Goal: Task Accomplishment & Management: Manage account settings

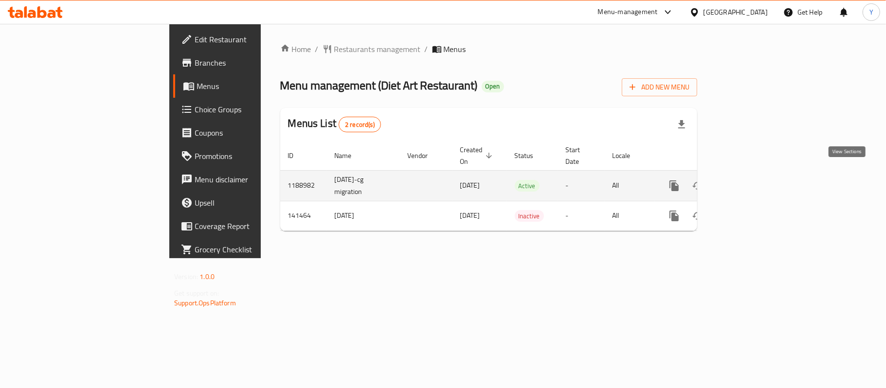
click at [756, 174] on link "enhanced table" at bounding box center [744, 185] width 23 height 23
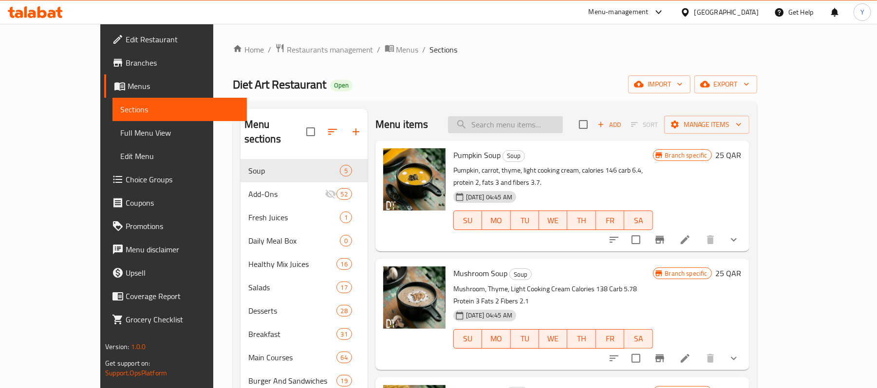
click at [538, 122] on input "search" at bounding box center [505, 124] width 115 height 17
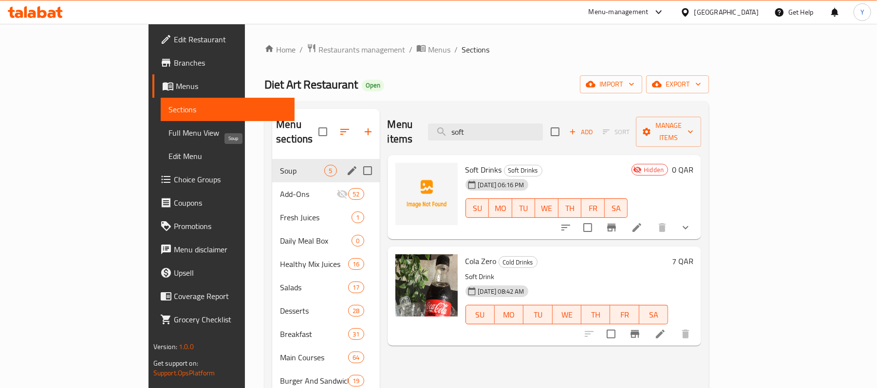
click at [280, 165] on span "Soup" at bounding box center [302, 171] width 44 height 12
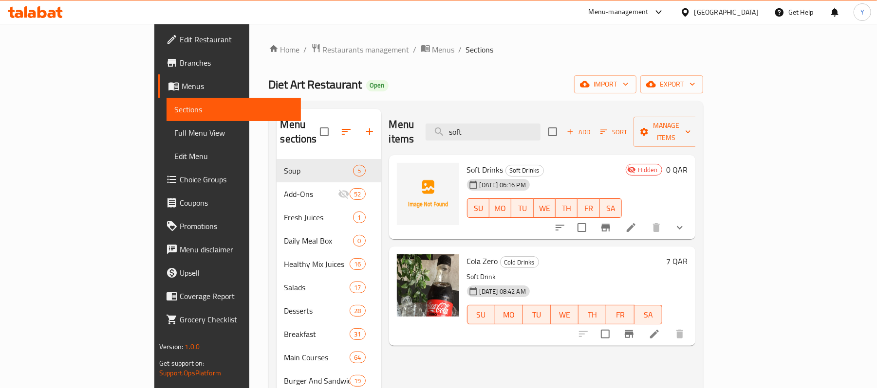
drag, startPoint x: 573, startPoint y: 123, endPoint x: 425, endPoint y: 120, distance: 148.0
click at [431, 120] on div "Menu items soft Add Sort Manage items" at bounding box center [542, 132] width 306 height 46
type input "s"
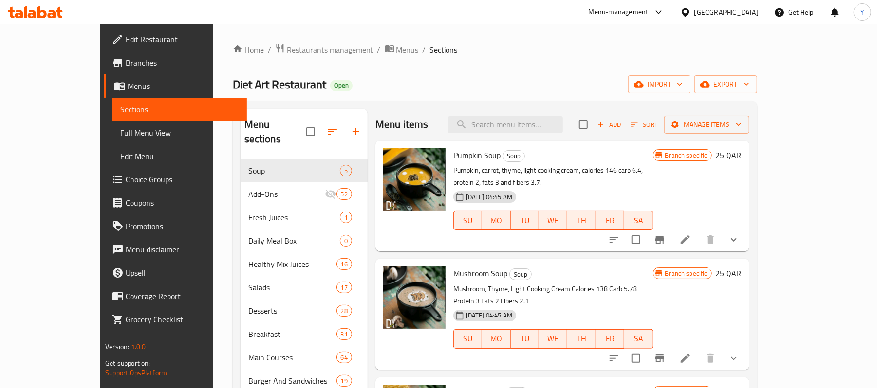
paste input "620659"
type input "620659"
type input "soft"
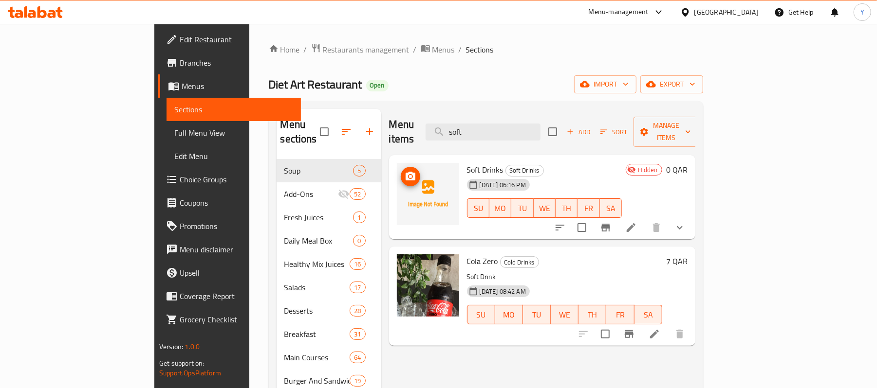
click at [420, 163] on img at bounding box center [428, 194] width 62 height 62
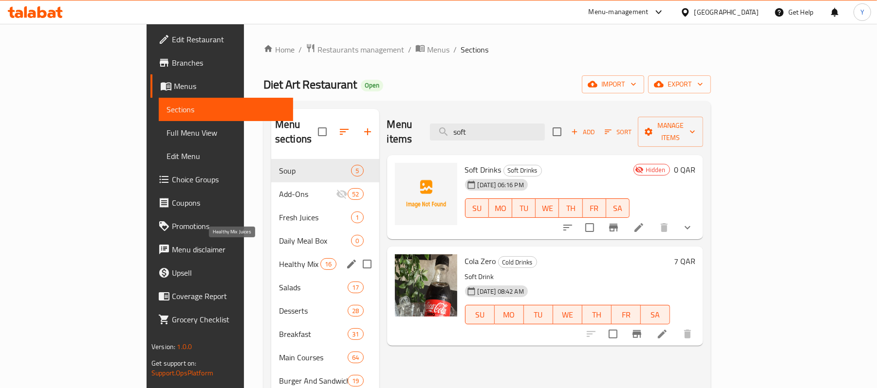
click at [279, 258] on span "Healthy Mix Juices" at bounding box center [299, 264] width 41 height 12
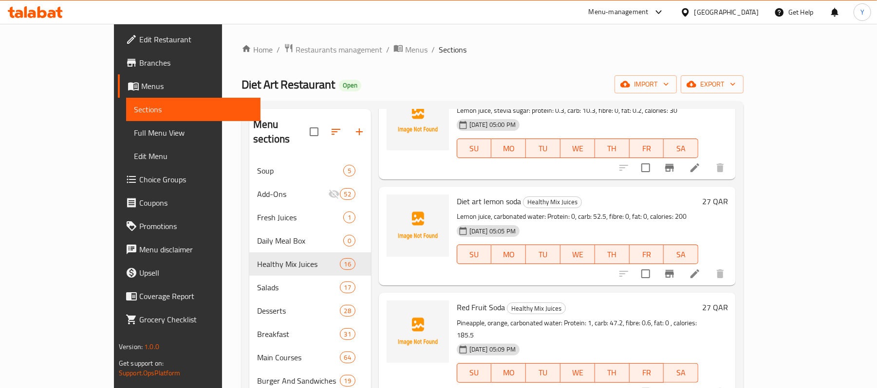
scroll to position [195, 0]
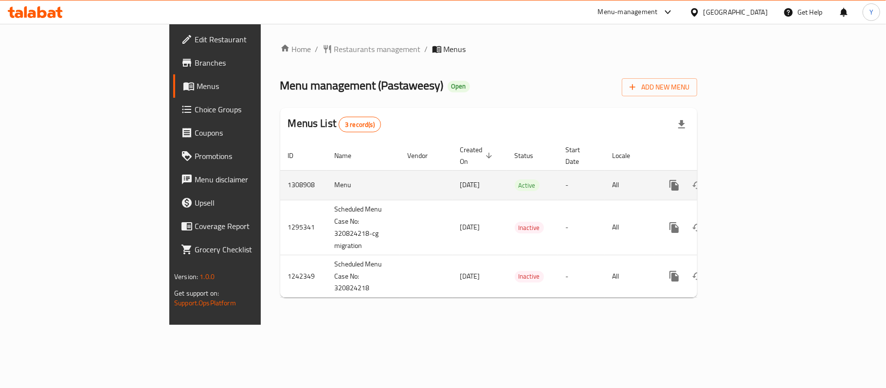
click at [751, 180] on icon "enhanced table" at bounding box center [745, 186] width 12 height 12
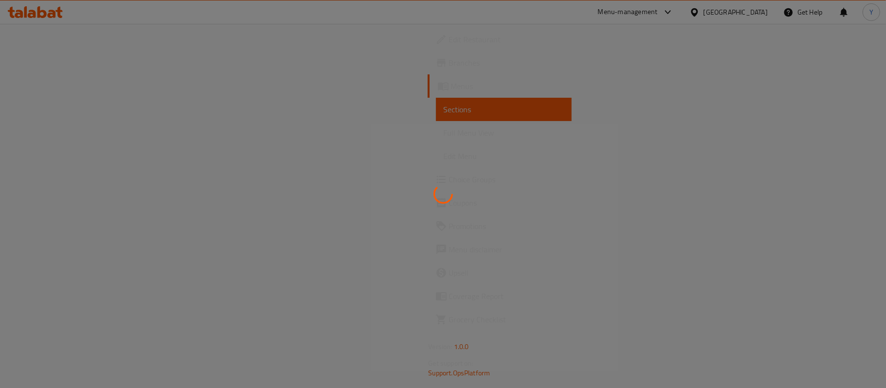
click at [509, 85] on div at bounding box center [443, 194] width 886 height 388
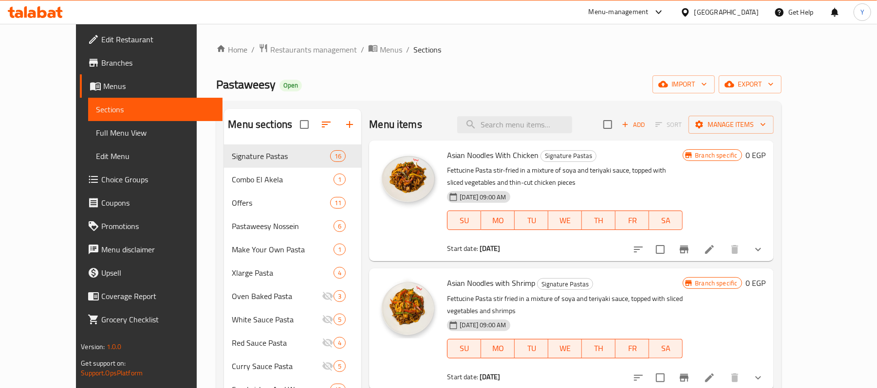
click at [534, 146] on div "Asian Noodles With Chicken Signature Pastas Fettucine Pasta stir-fried in a mix…" at bounding box center [564, 201] width 243 height 113
click at [539, 125] on input "search" at bounding box center [514, 124] width 115 height 17
paste input "Meaty Meet"
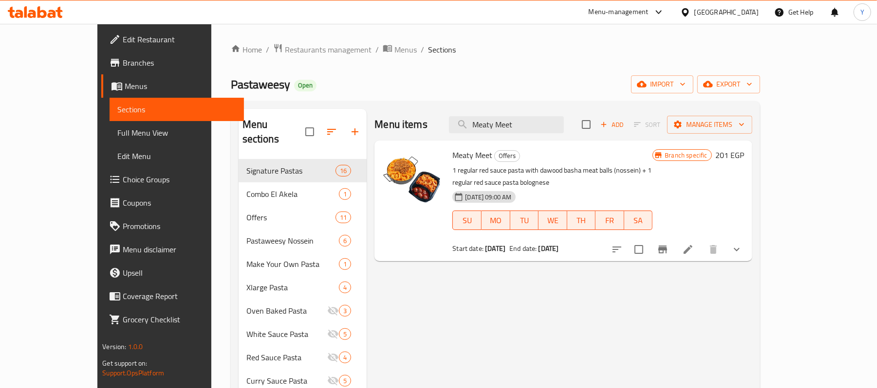
type input "Meaty Meet"
click at [748, 240] on button "show more" at bounding box center [736, 249] width 23 height 23
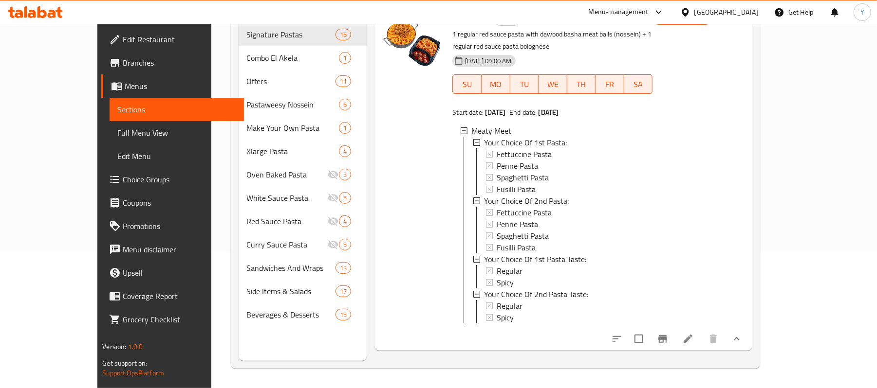
scroll to position [137, 0]
click at [692, 338] on icon at bounding box center [687, 339] width 9 height 9
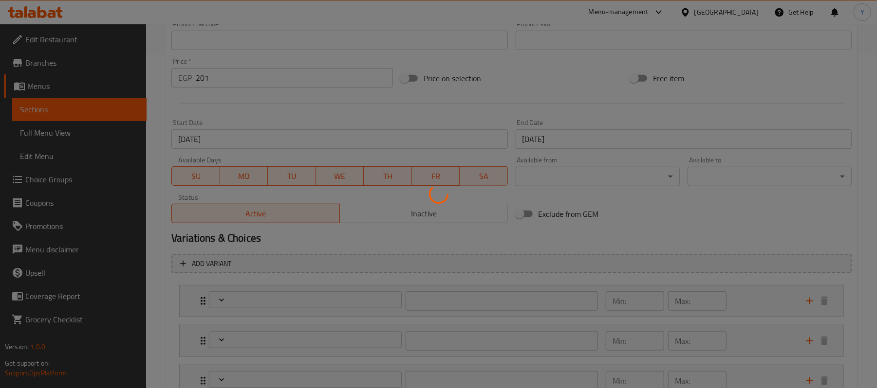
scroll to position [450, 0]
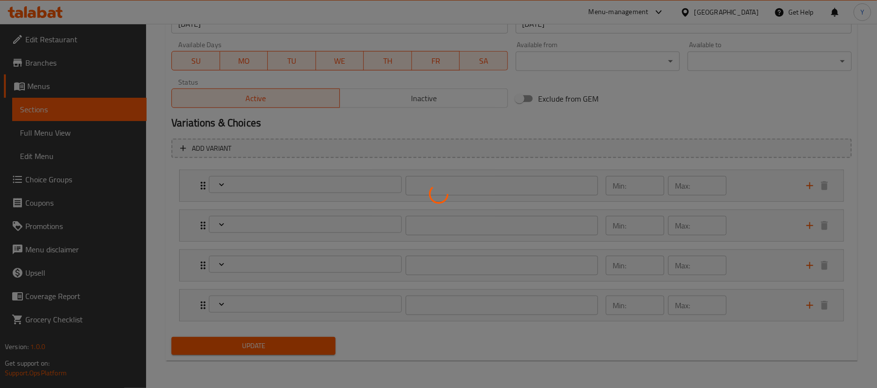
type input "إختيارك من الباستا الأولي:"
type input "1"
type input "إختيارك من الباستا الثانية:"
type input "1"
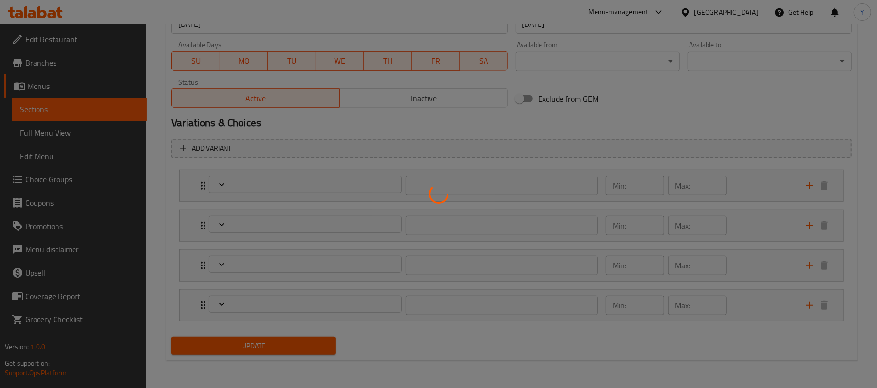
type input "1"
type input "إختيارك من طعم الباستا الأولي:"
type input "1"
type input "إختيارك من طعم الباستا الثانية:"
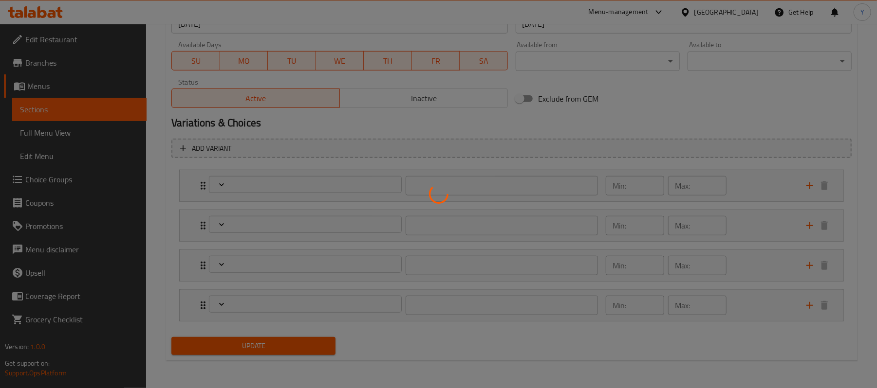
type input "1"
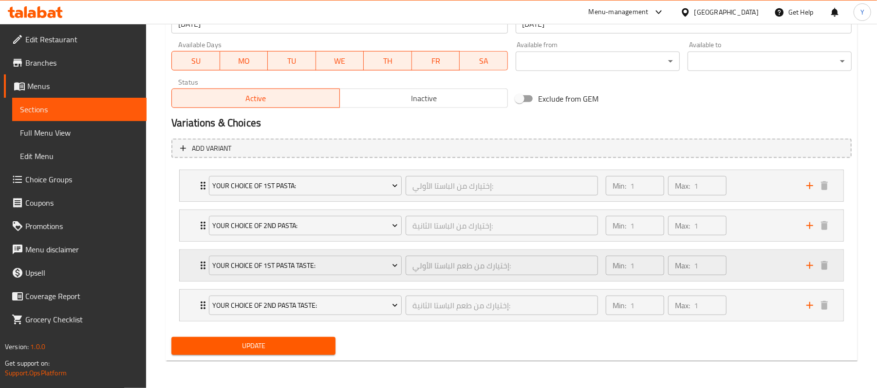
click at [186, 202] on div "Your Choice Of 1st Pasta Taste: إختيارك من طعم الباستا الأولي: ​ Min: 1 ​ Max: …" at bounding box center [512, 185] width 664 height 31
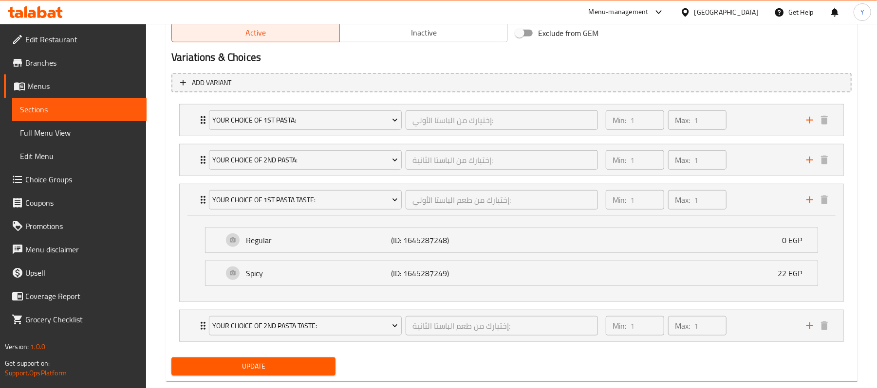
scroll to position [538, 0]
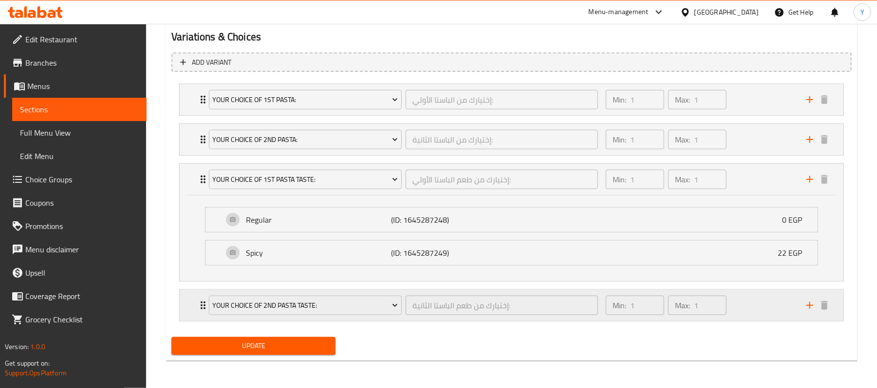
click at [193, 115] on div "Your Choice Of 2nd Pasta Taste: إختيارك من طعم الباستا الثانية: ​ Min: 1 ​ Max:…" at bounding box center [512, 99] width 664 height 31
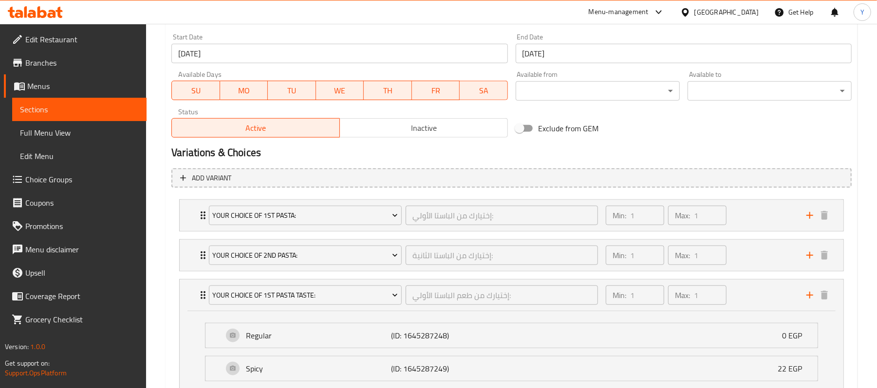
scroll to position [365, 0]
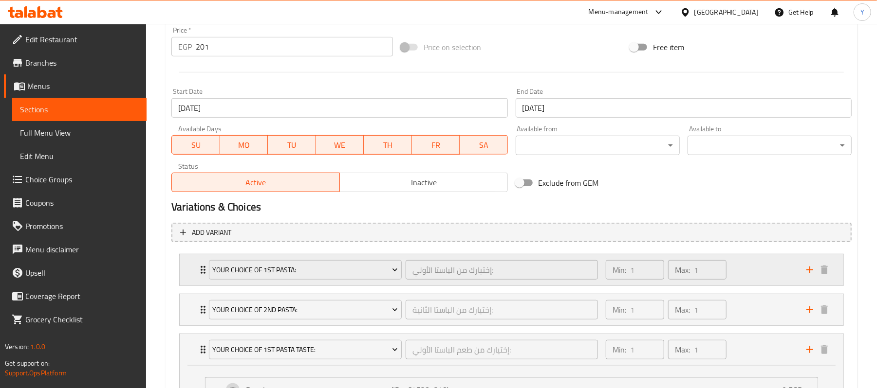
click at [191, 275] on div "Your Choice Of 1st Pasta: إختيارك من الباستا الأولي: ​ Min: 1 ​ Max: 1 ​" at bounding box center [512, 270] width 664 height 31
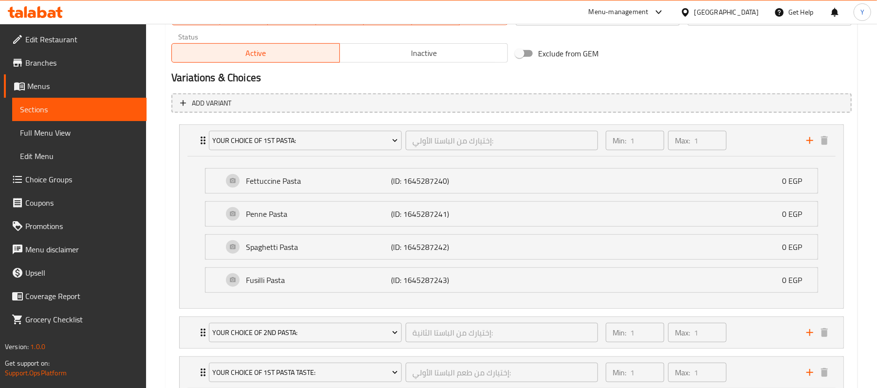
scroll to position [495, 0]
click at [202, 149] on div "Your Choice Of 1st Pasta: إختيارك من الباستا الأولي: ​ Min: 1 ​ Max: 1 ​" at bounding box center [514, 140] width 634 height 31
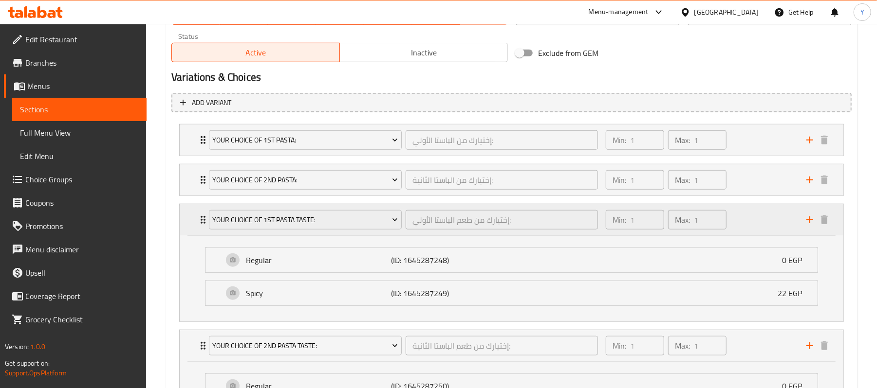
click at [185, 217] on div "Your Choice Of 1st Pasta Taste: إختيارك من طعم الباستا الأولي: ​ Min: 1 ​ Max: …" at bounding box center [512, 219] width 664 height 31
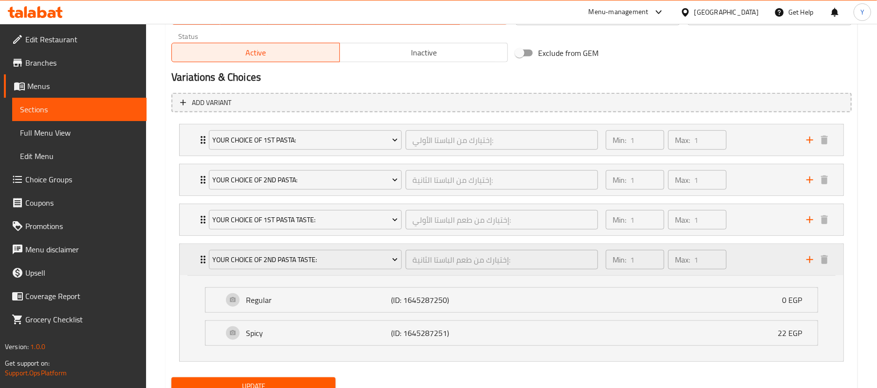
click at [189, 255] on div "Your Choice Of 2nd Pasta Taste: إختيارك من طعم الباستا الثانية: ​ Min: 1 ​ Max:…" at bounding box center [512, 259] width 664 height 31
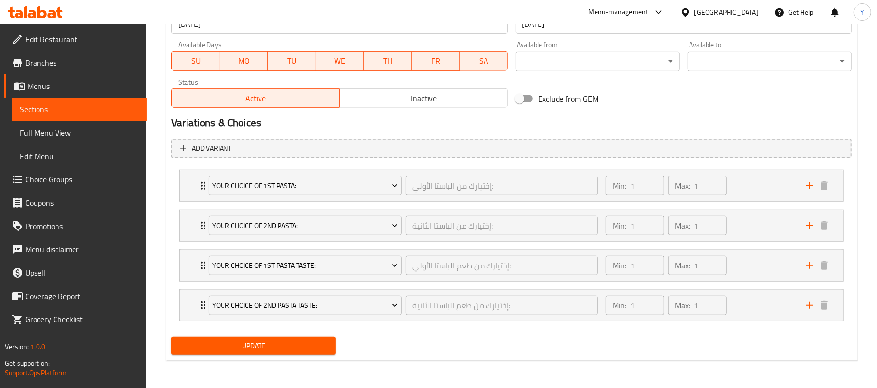
scroll to position [451, 0]
click at [184, 202] on div "Your Choice Of 2nd Pasta Taste: إختيارك من طعم الباستا الثانية: ​ Min: 1 ​ Max:…" at bounding box center [512, 185] width 664 height 31
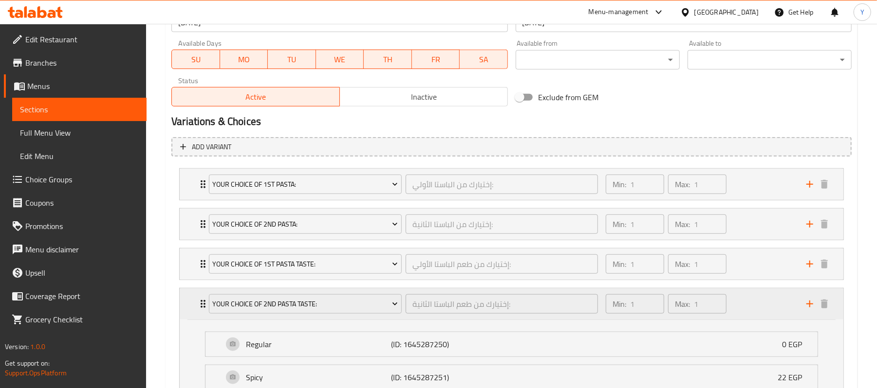
scroll to position [495, 0]
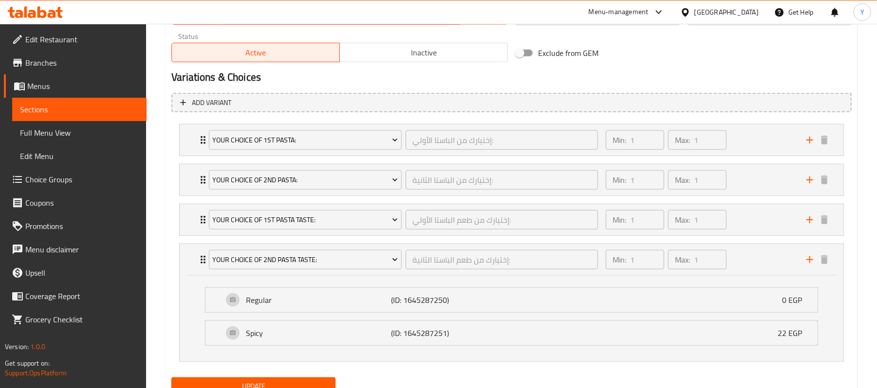
click at [189, 238] on li "Your Choice Of 1st Pasta Taste: إختيارك من طعم الباستا الأولي: ​ Min: 1 ​ Max: …" at bounding box center [511, 220] width 680 height 40
click at [191, 156] on div "Your Choice Of 1st Pasta Taste: إختيارك من طعم الباستا الأولي: ​ Min: 1 ​ Max: …" at bounding box center [512, 140] width 664 height 31
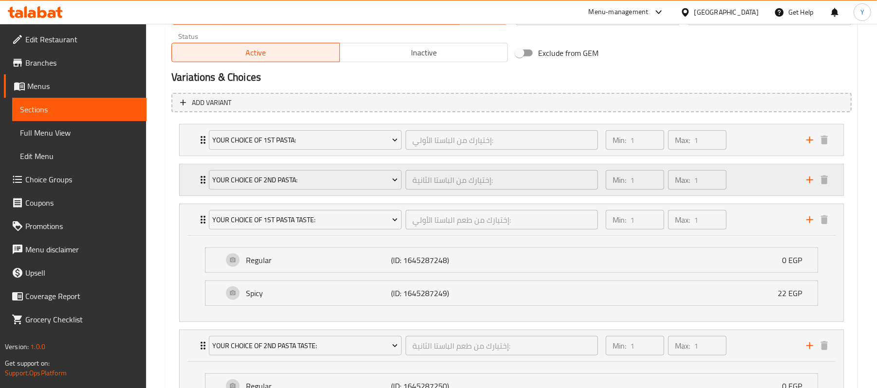
click at [195, 156] on div "Your Choice Of 2nd Pasta: إختيارك من الباستا الثانية: ​ Min: 1 ​ Max: 1 ​" at bounding box center [512, 140] width 664 height 31
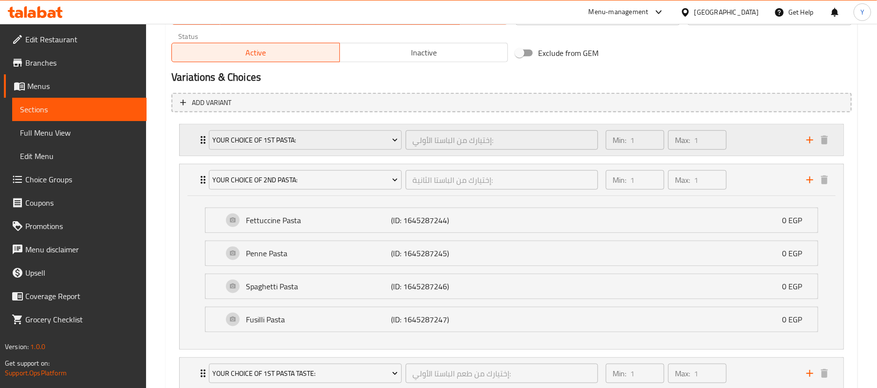
click at [198, 140] on icon "Expand" at bounding box center [203, 140] width 12 height 12
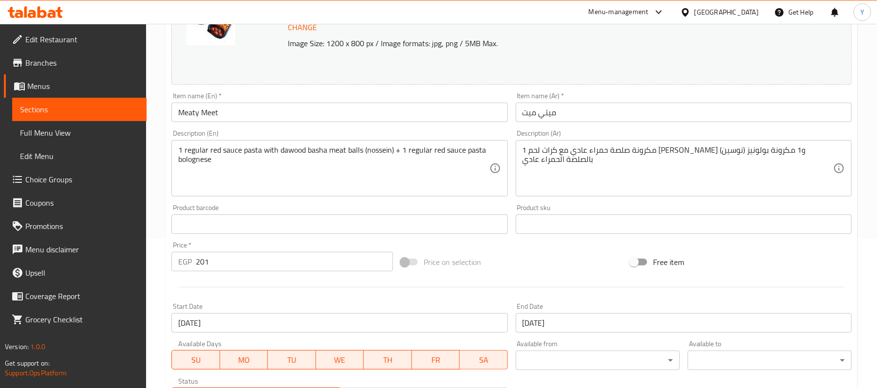
scroll to position [0, 0]
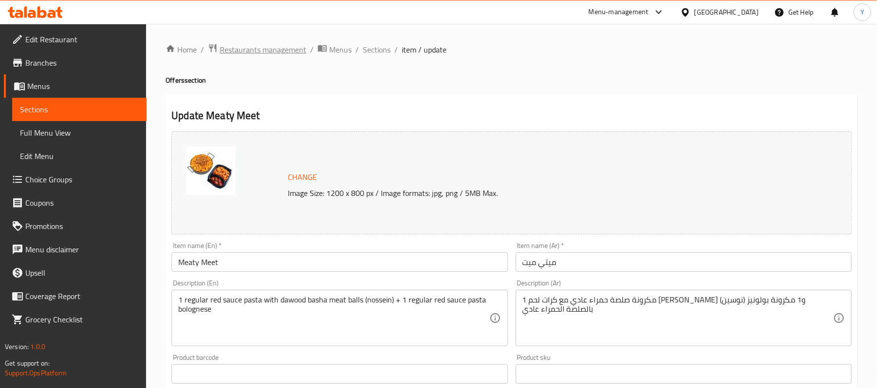
click at [241, 55] on span "Restaurants management" at bounding box center [263, 50] width 87 height 12
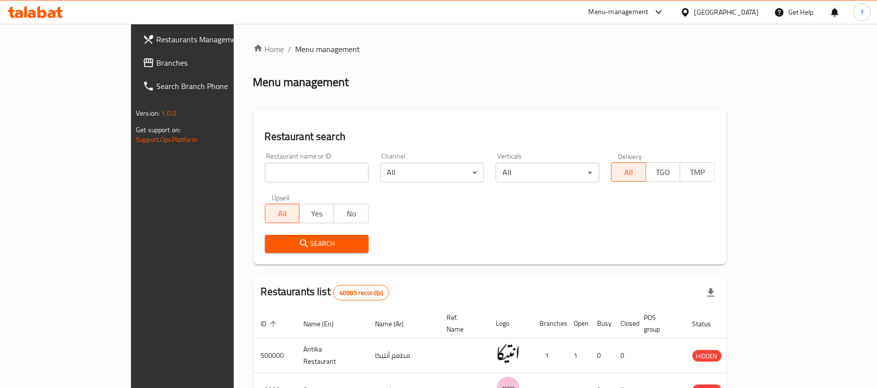
click at [265, 177] on input "search" at bounding box center [317, 172] width 104 height 19
paste input "502253"
type input "502253"
click button "Search" at bounding box center [317, 244] width 104 height 18
